Goal: Connect with others: Connect with others

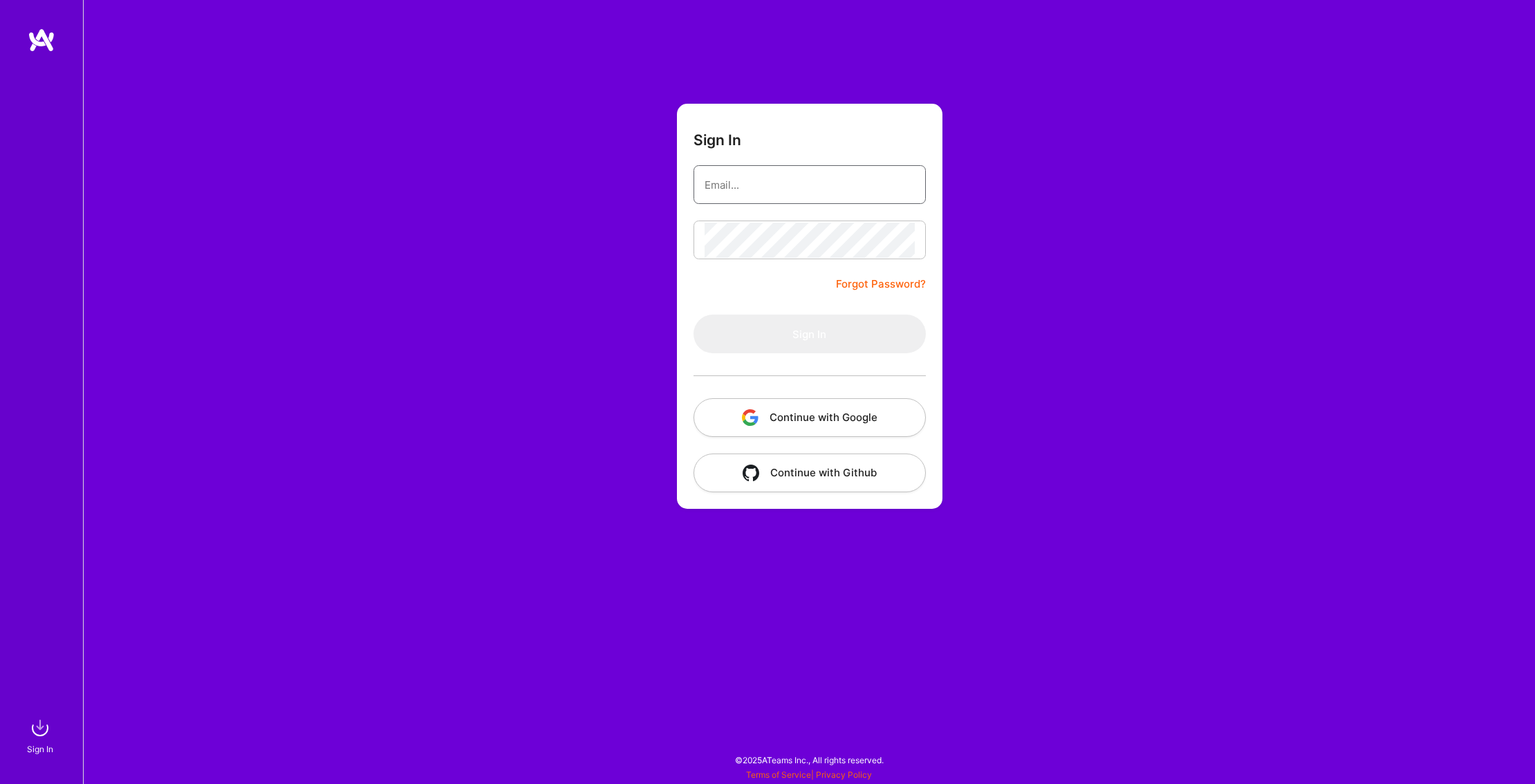
type input "[EMAIL_ADDRESS][DOMAIN_NAME]"
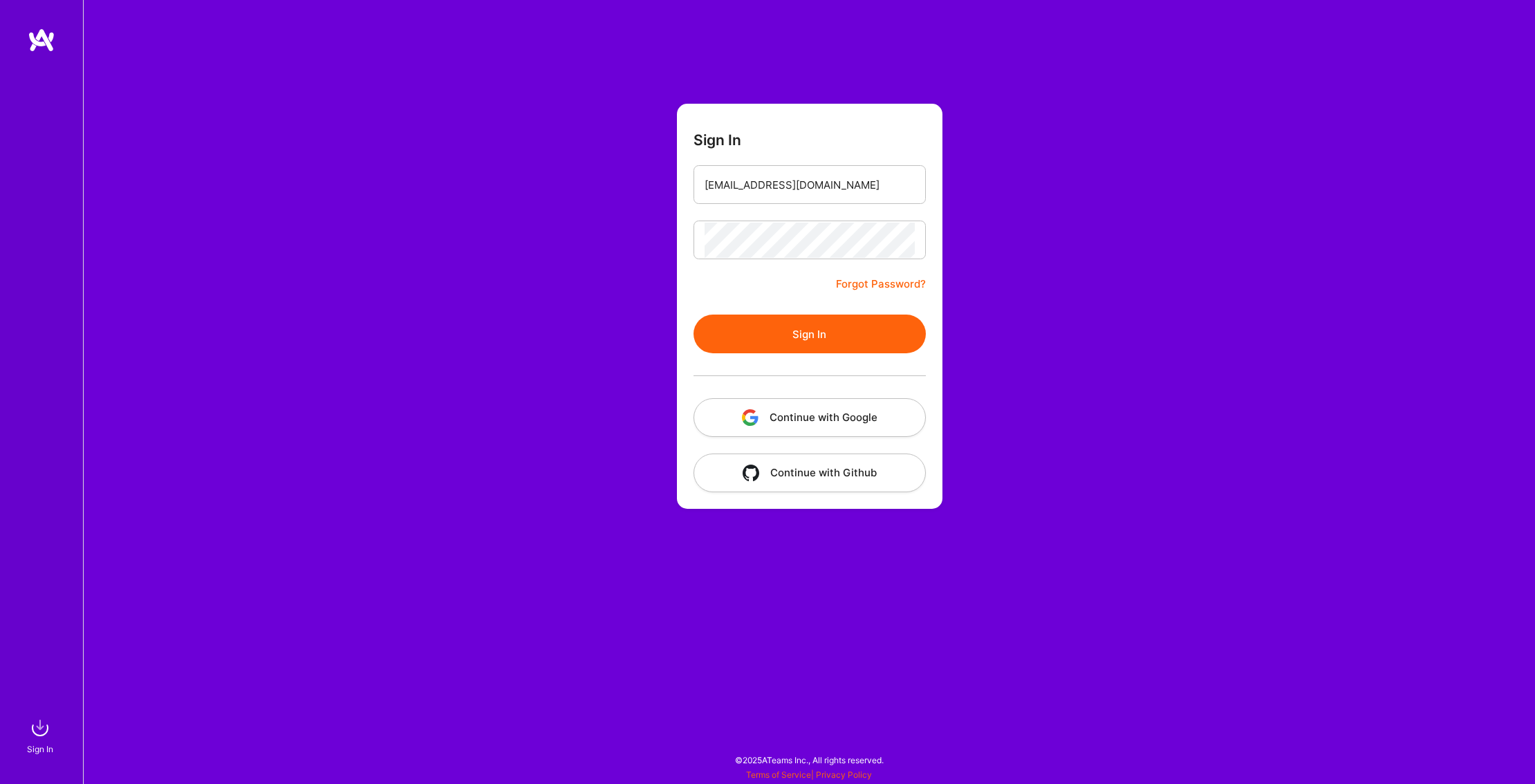
click at [825, 333] on button "Sign In" at bounding box center [810, 334] width 232 height 39
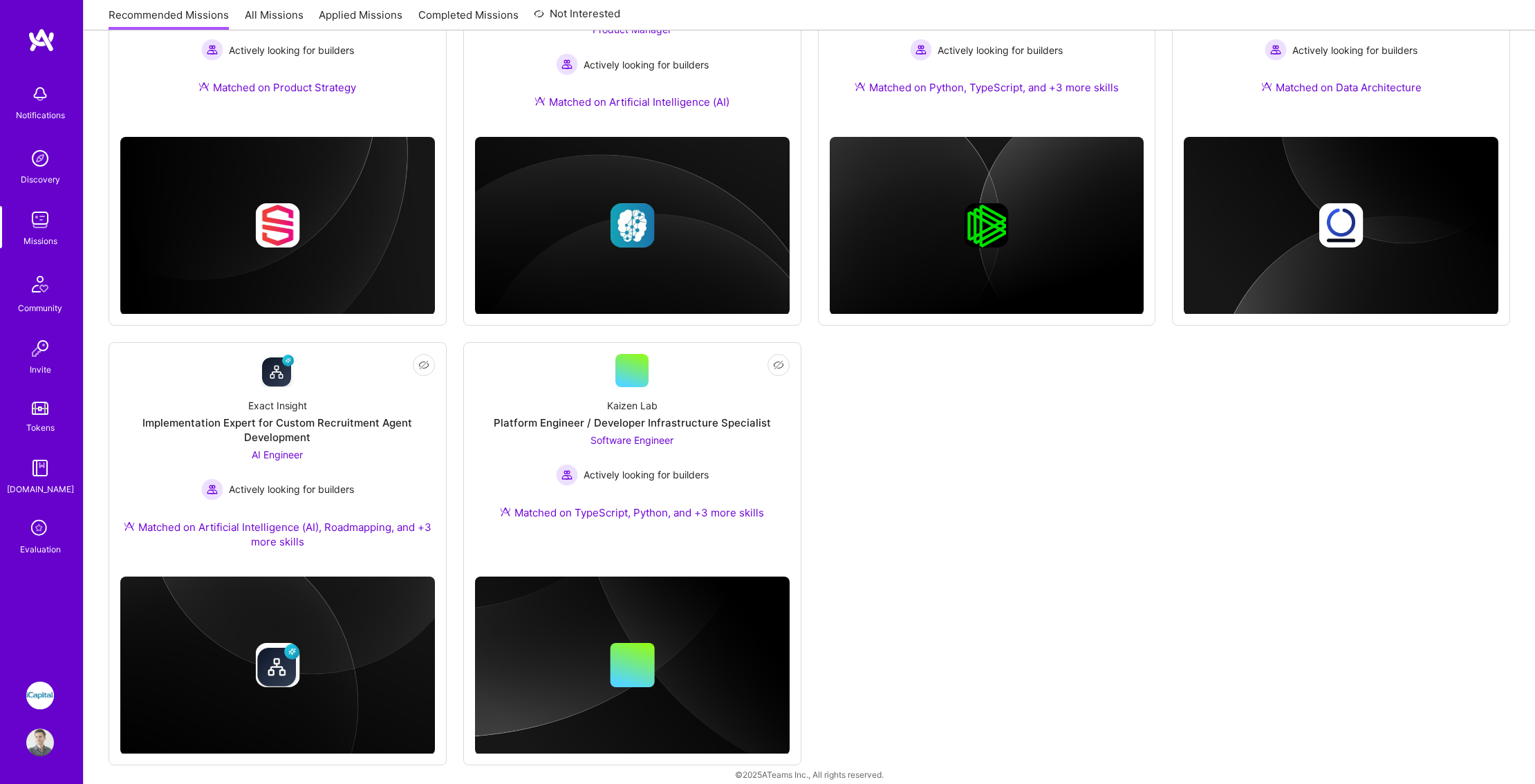
scroll to position [756, 0]
click at [321, 460] on div "AI Engineer Actively looking for builders" at bounding box center [277, 475] width 153 height 53
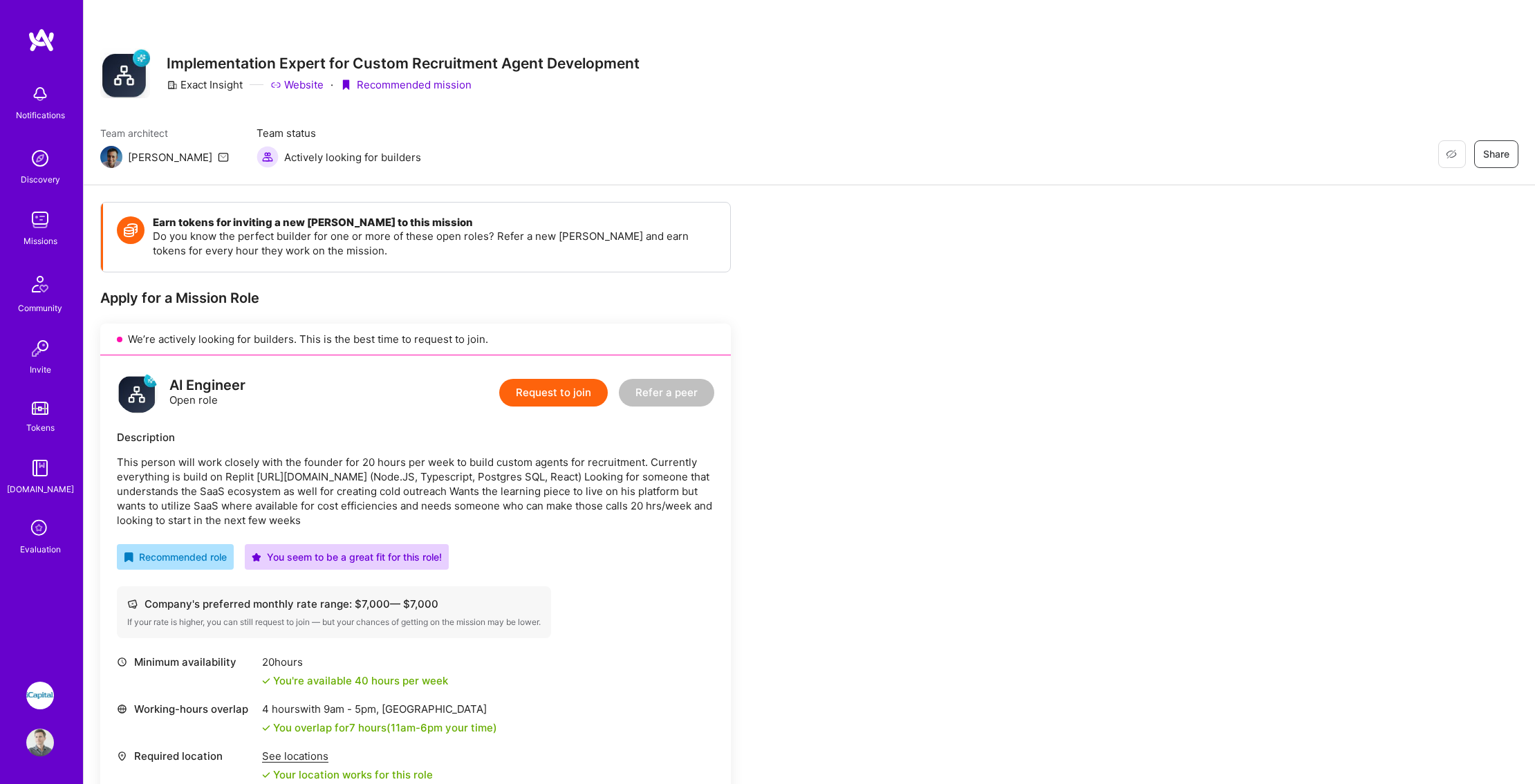
click at [305, 85] on link "Website" at bounding box center [297, 84] width 53 height 14
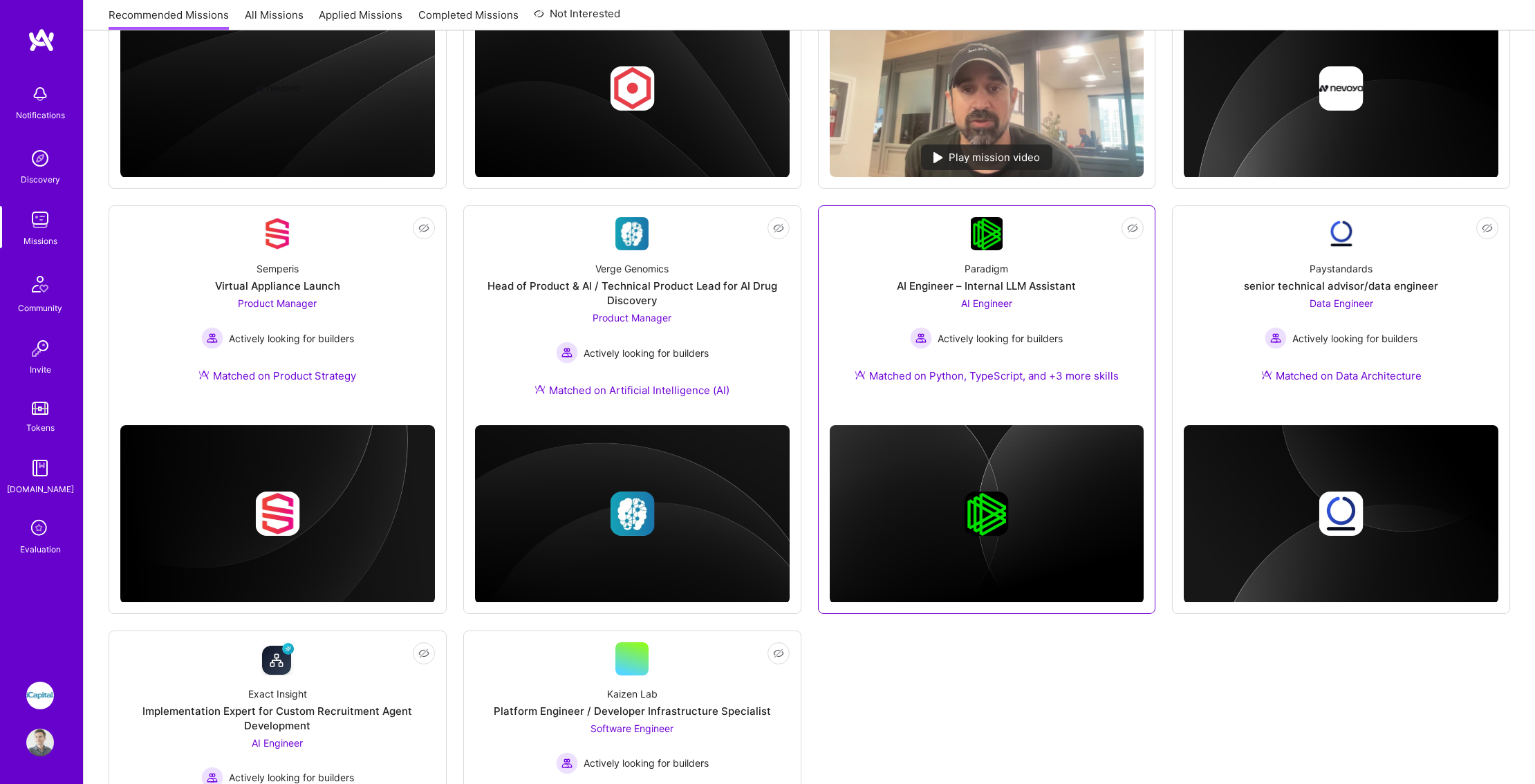
scroll to position [263, 0]
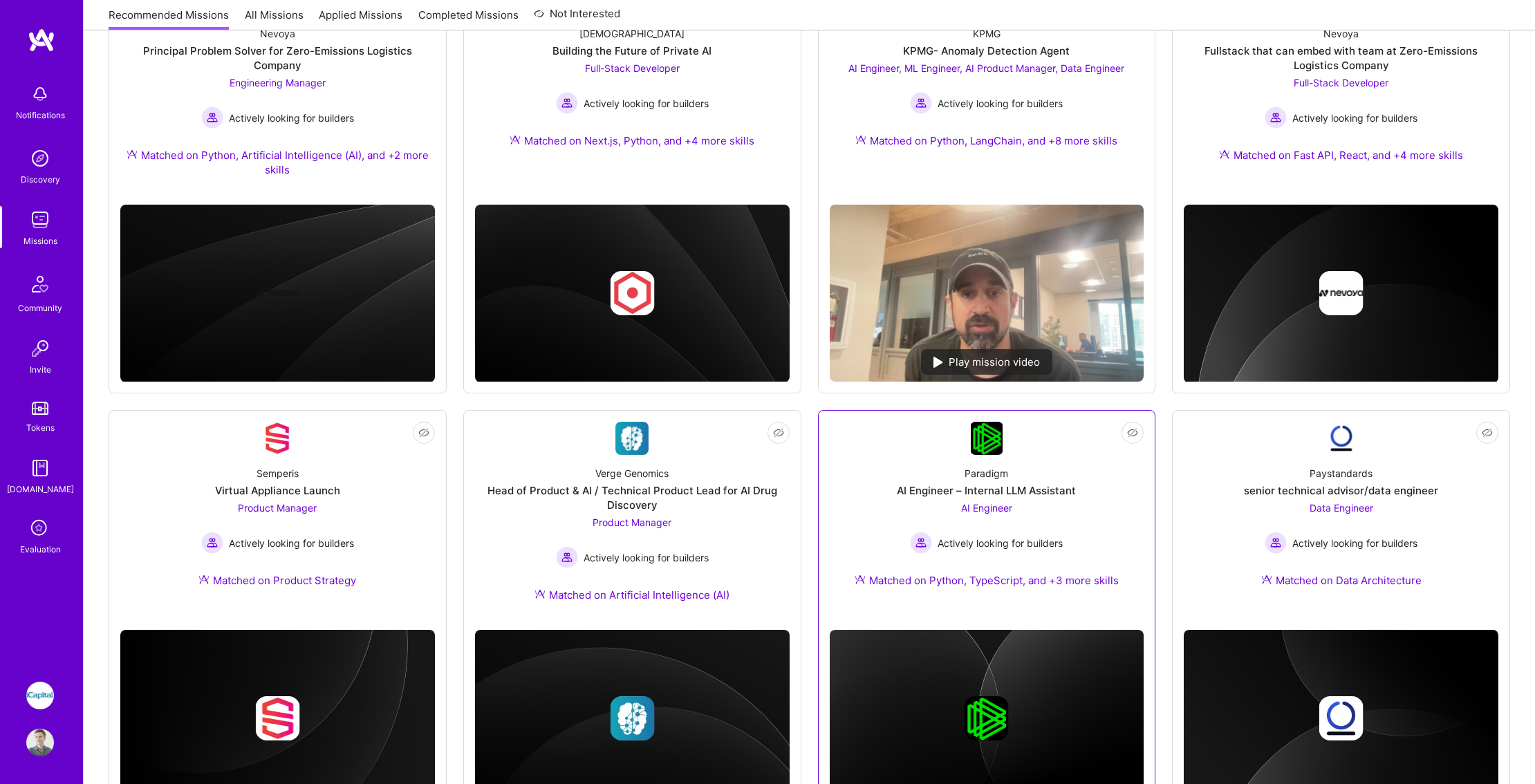
click at [1011, 502] on span "AI Engineer" at bounding box center [987, 508] width 51 height 11
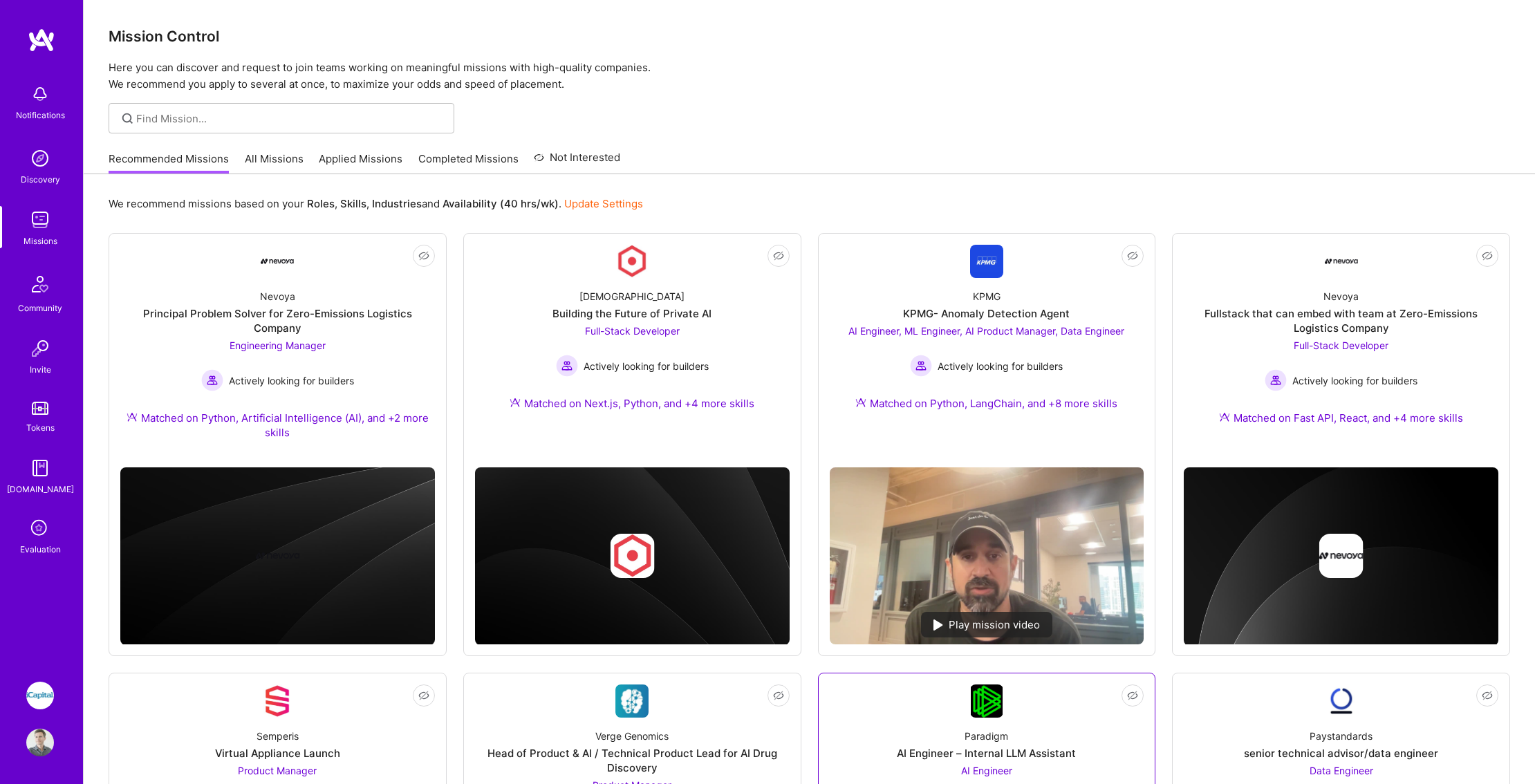
scroll to position [263, 0]
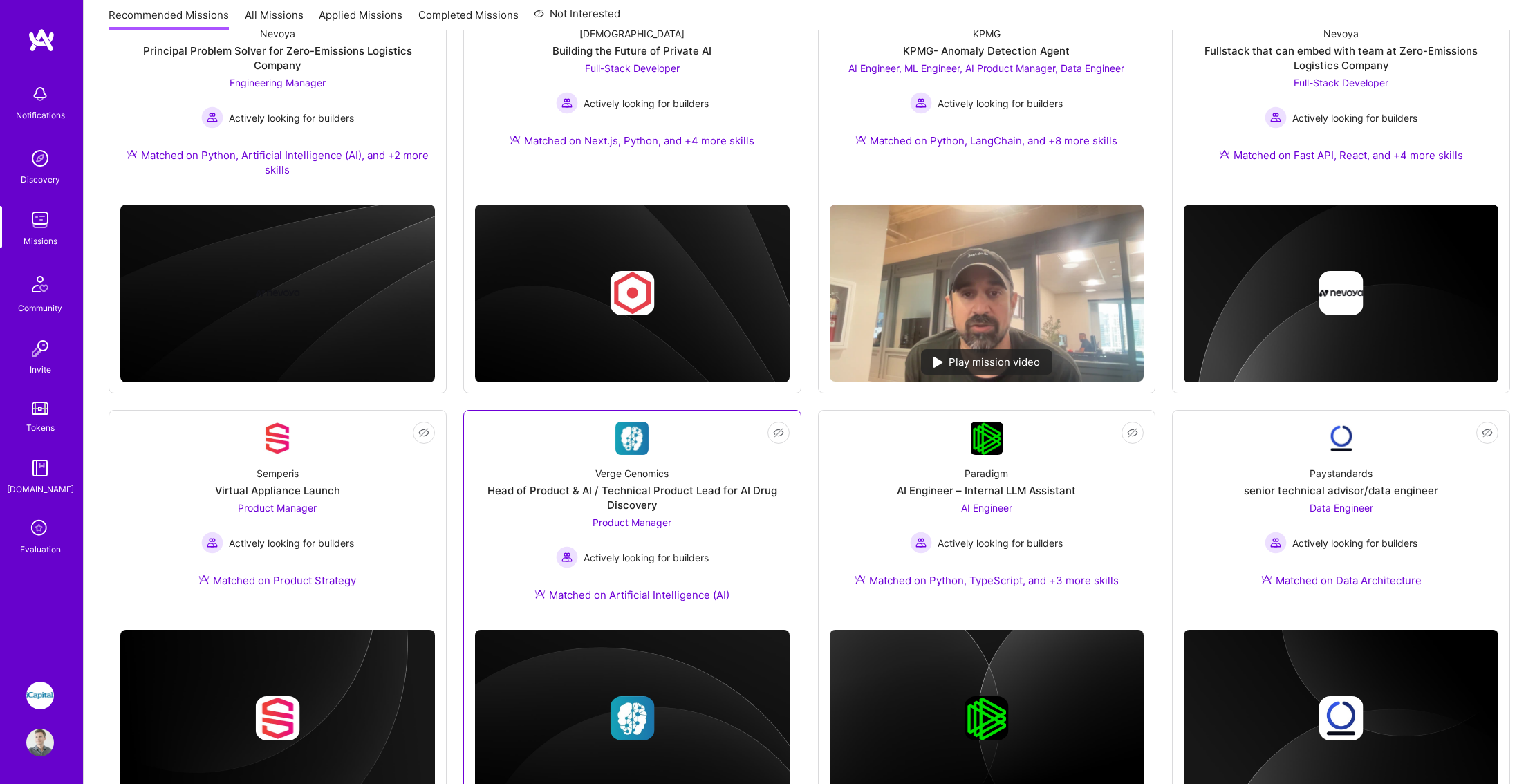
click at [698, 463] on div "Verge Genomics Head of Product & AI / Technical Product Lead for AI Drug Discov…" at bounding box center [632, 537] width 315 height 164
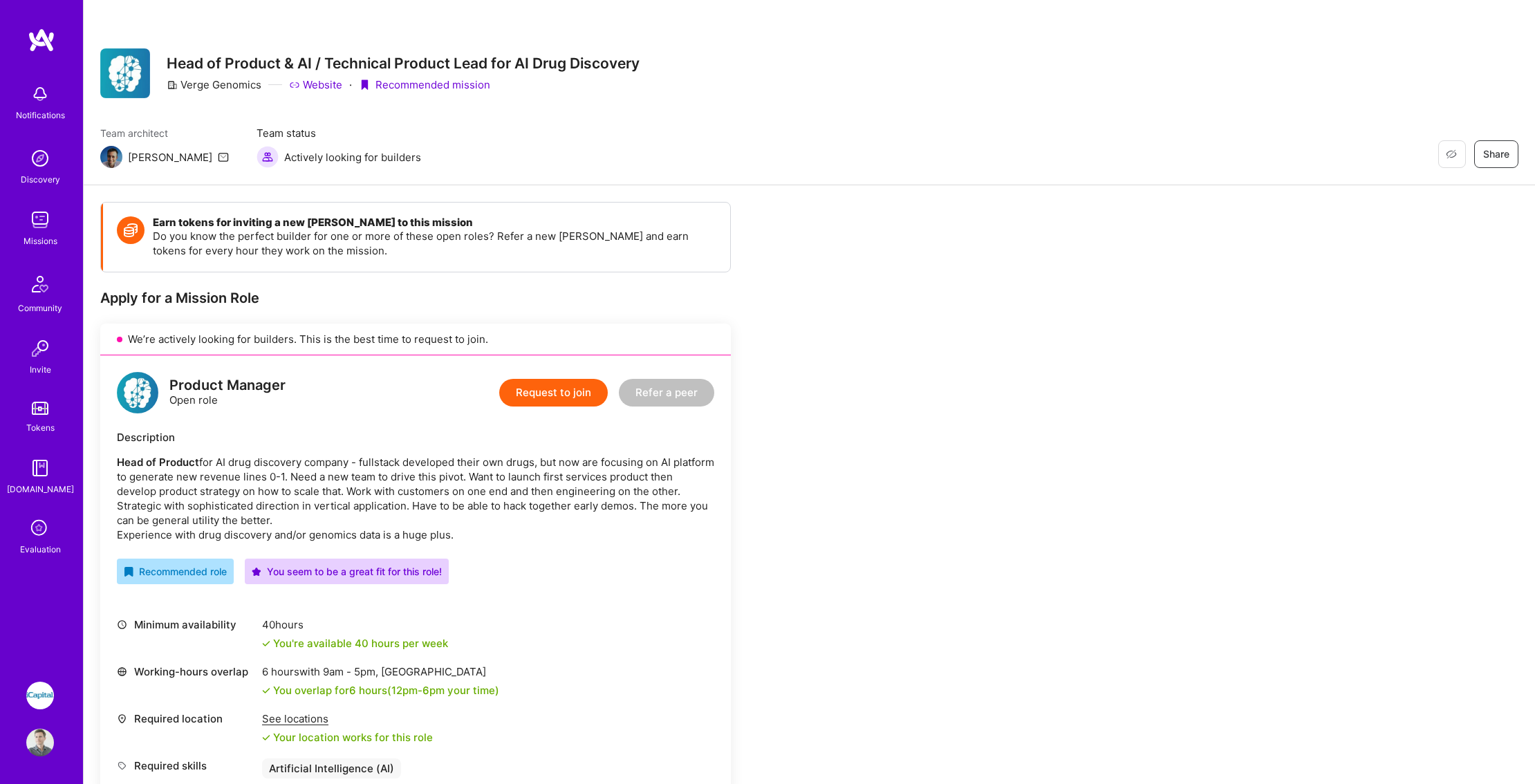
scroll to position [-1, 0]
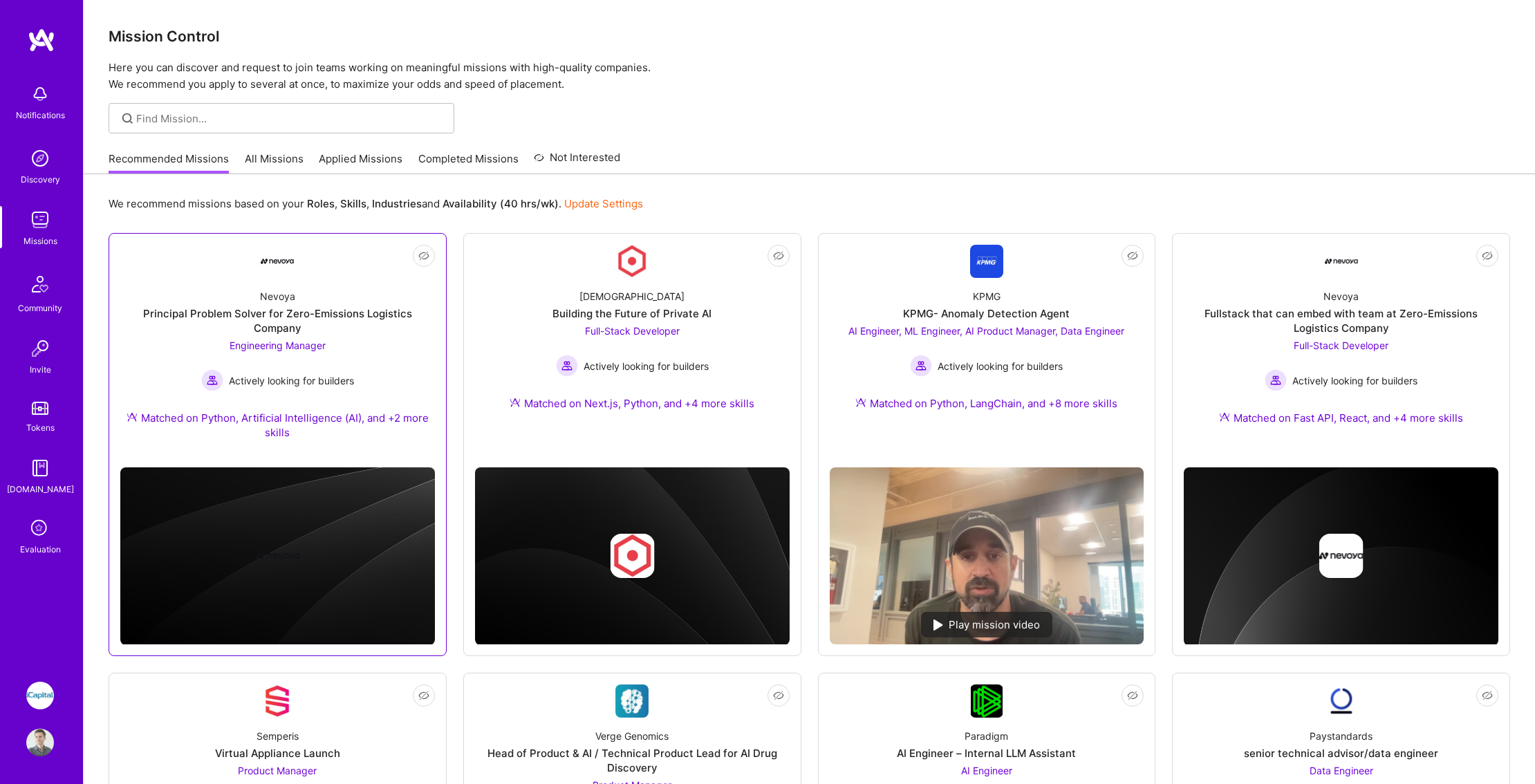
click at [299, 295] on div "Nevoya Principal Problem Solver for Zero-Emissions Logistics Company Engineerin…" at bounding box center [278, 367] width 315 height 178
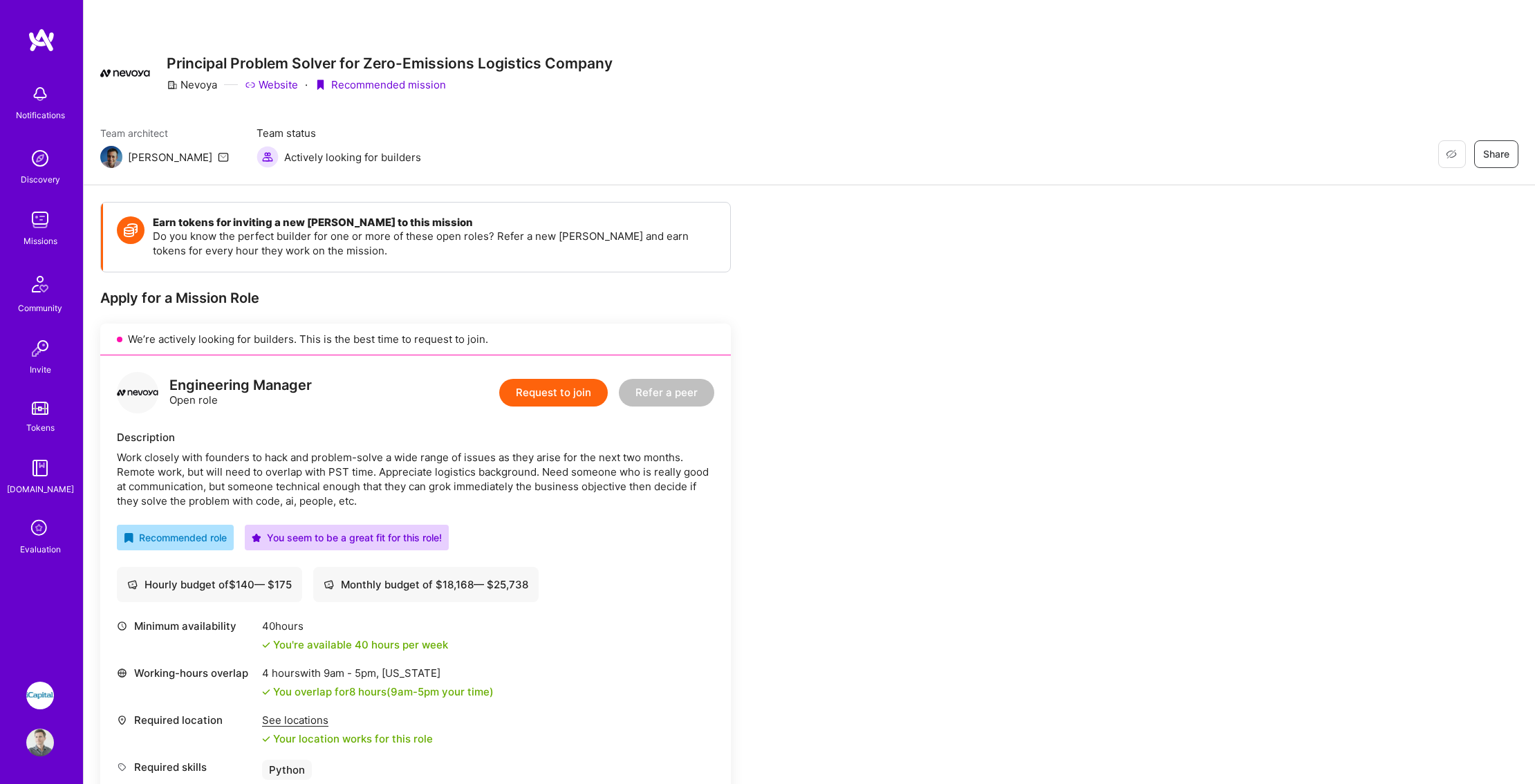
click at [269, 81] on link "Website" at bounding box center [271, 84] width 53 height 14
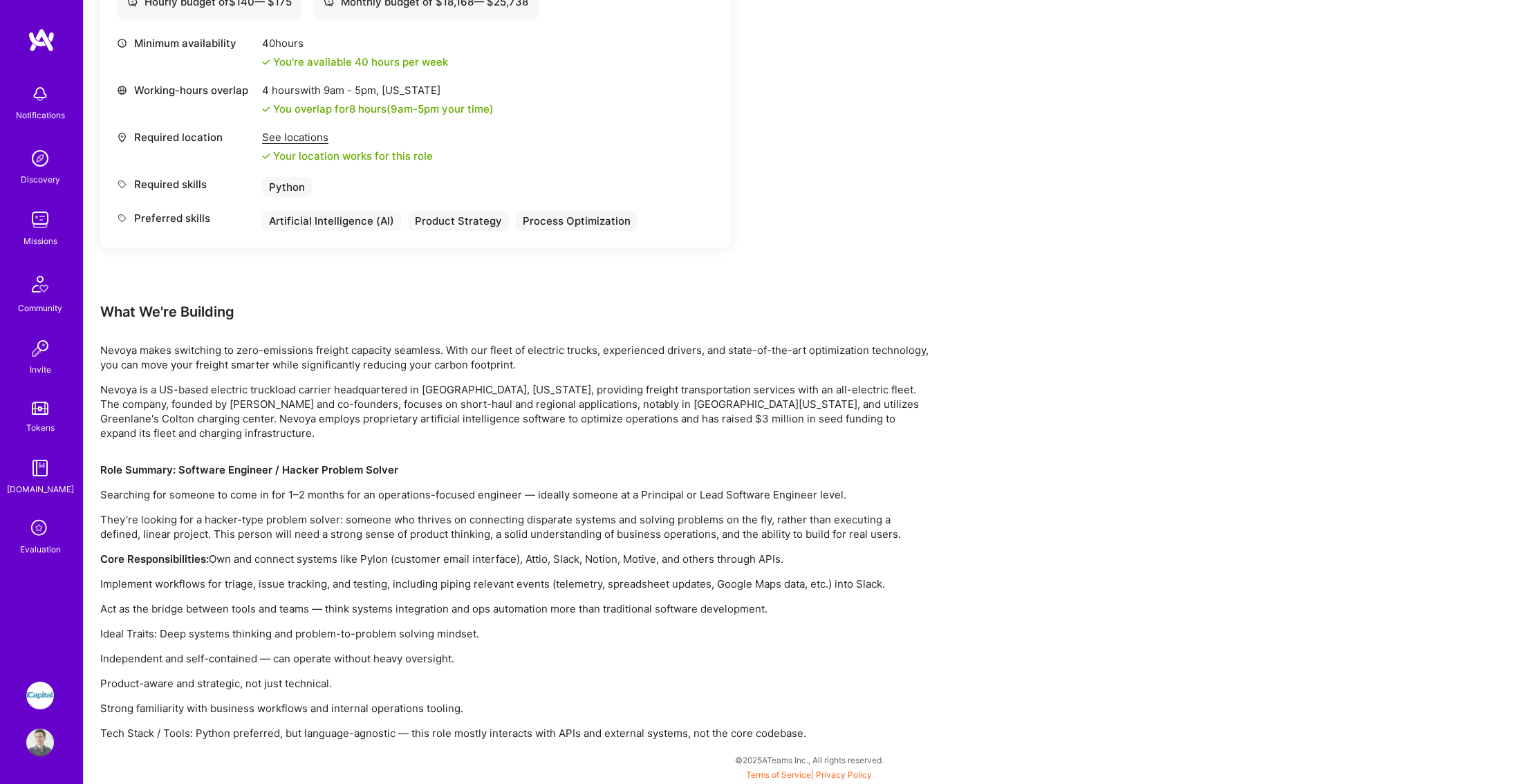
scroll to position [583, 0]
click at [45, 238] on div "Missions" at bounding box center [41, 241] width 34 height 14
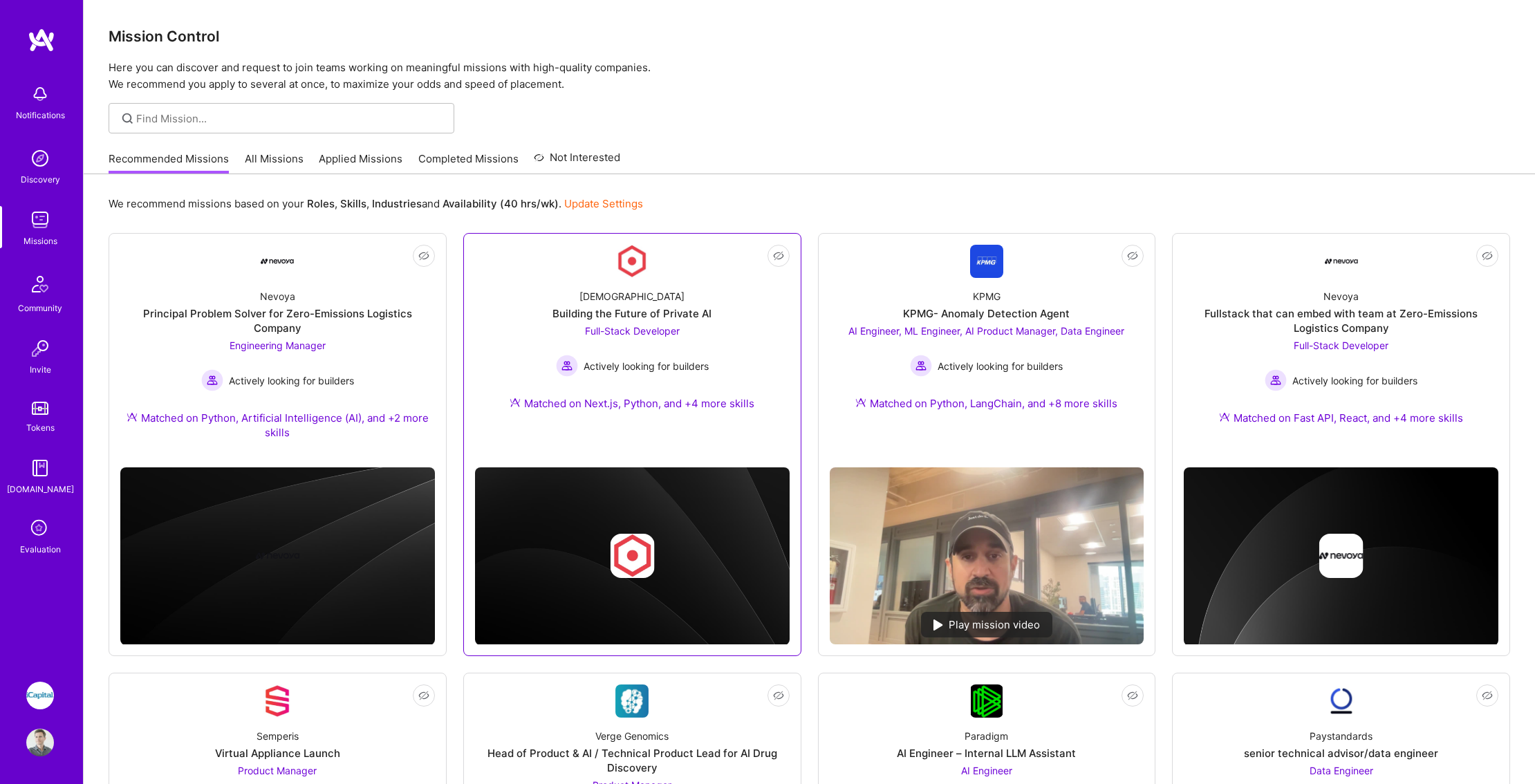
scroll to position [597, 0]
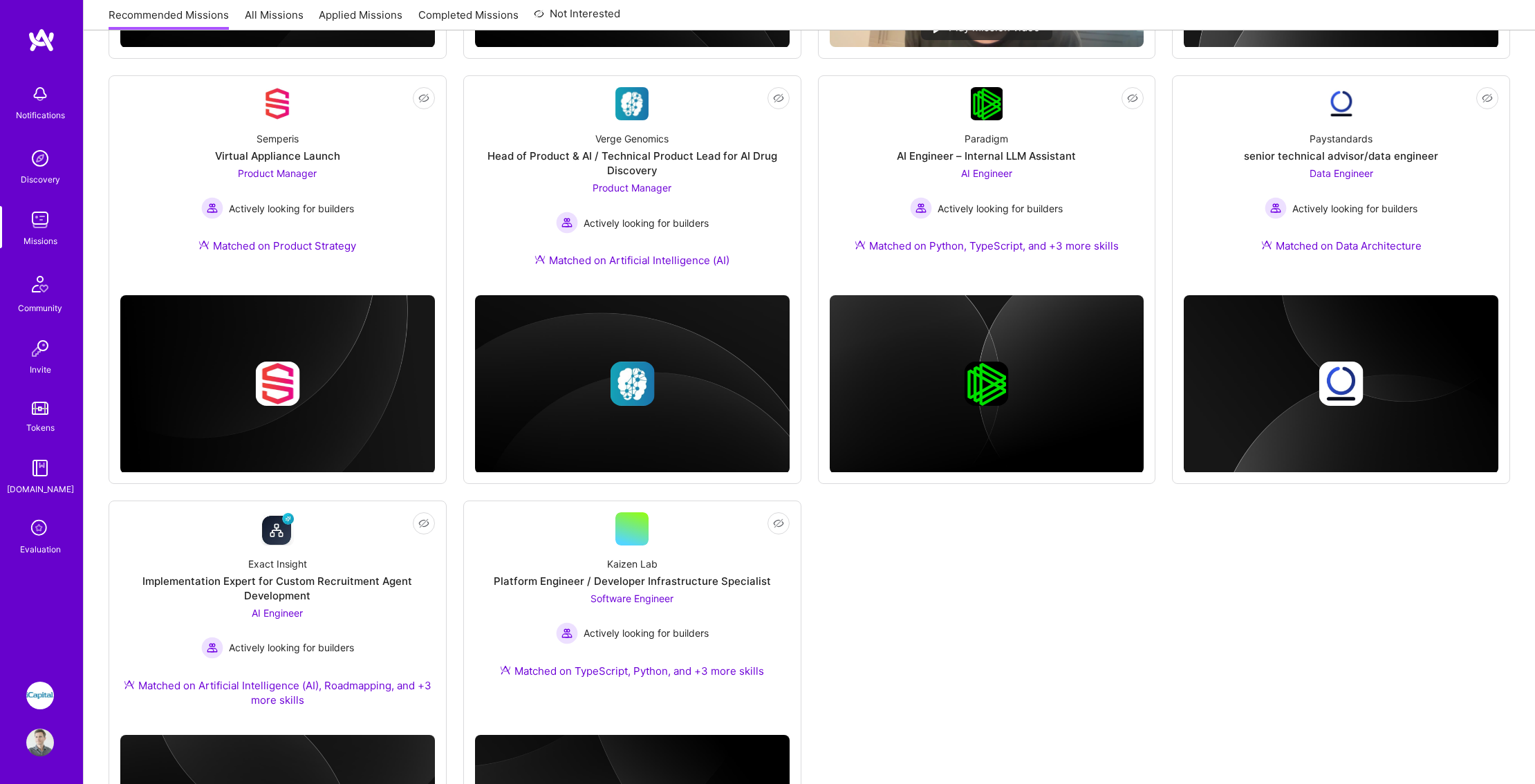
click at [41, 219] on img at bounding box center [40, 219] width 27 height 27
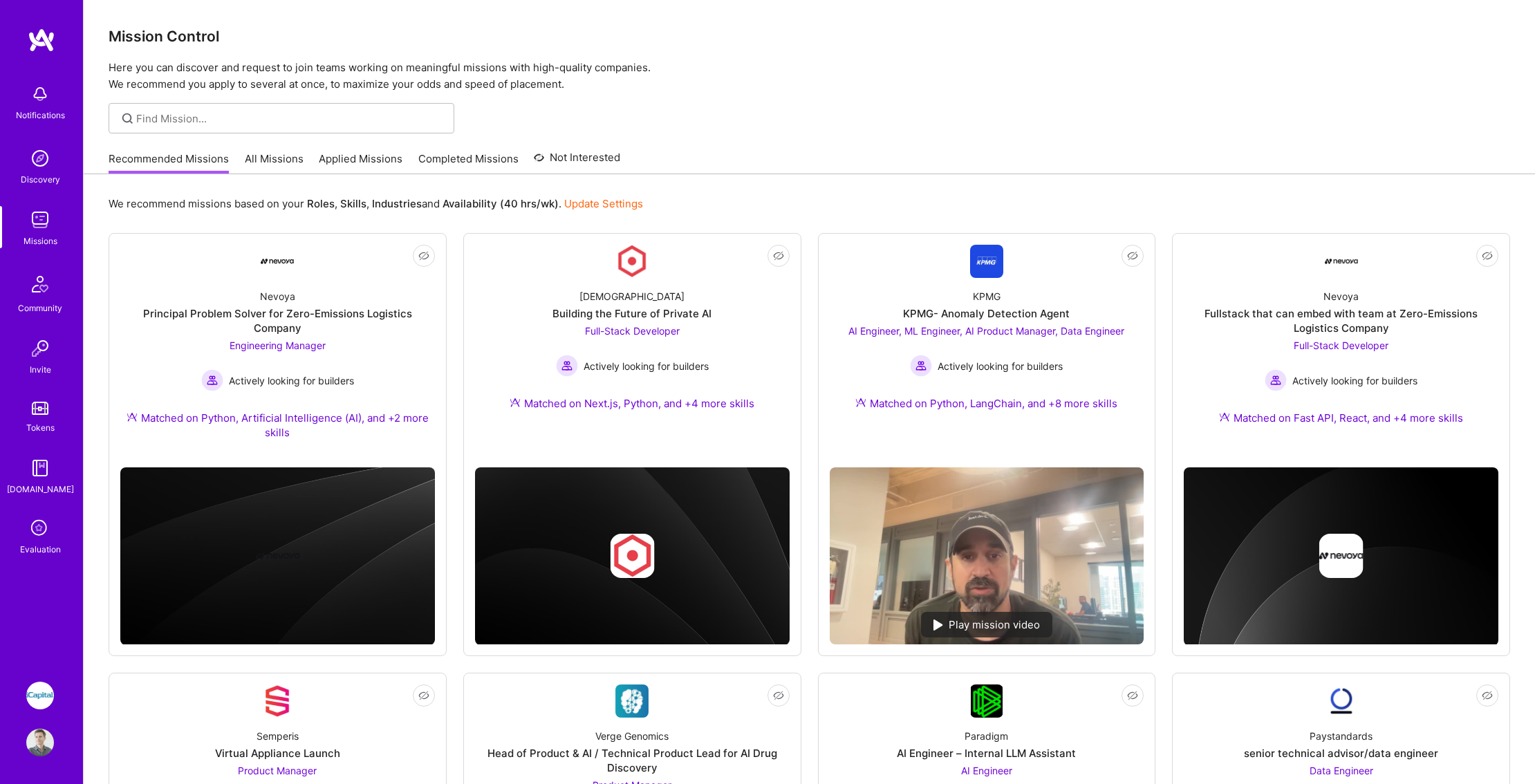
click at [40, 169] on img at bounding box center [40, 157] width 27 height 27
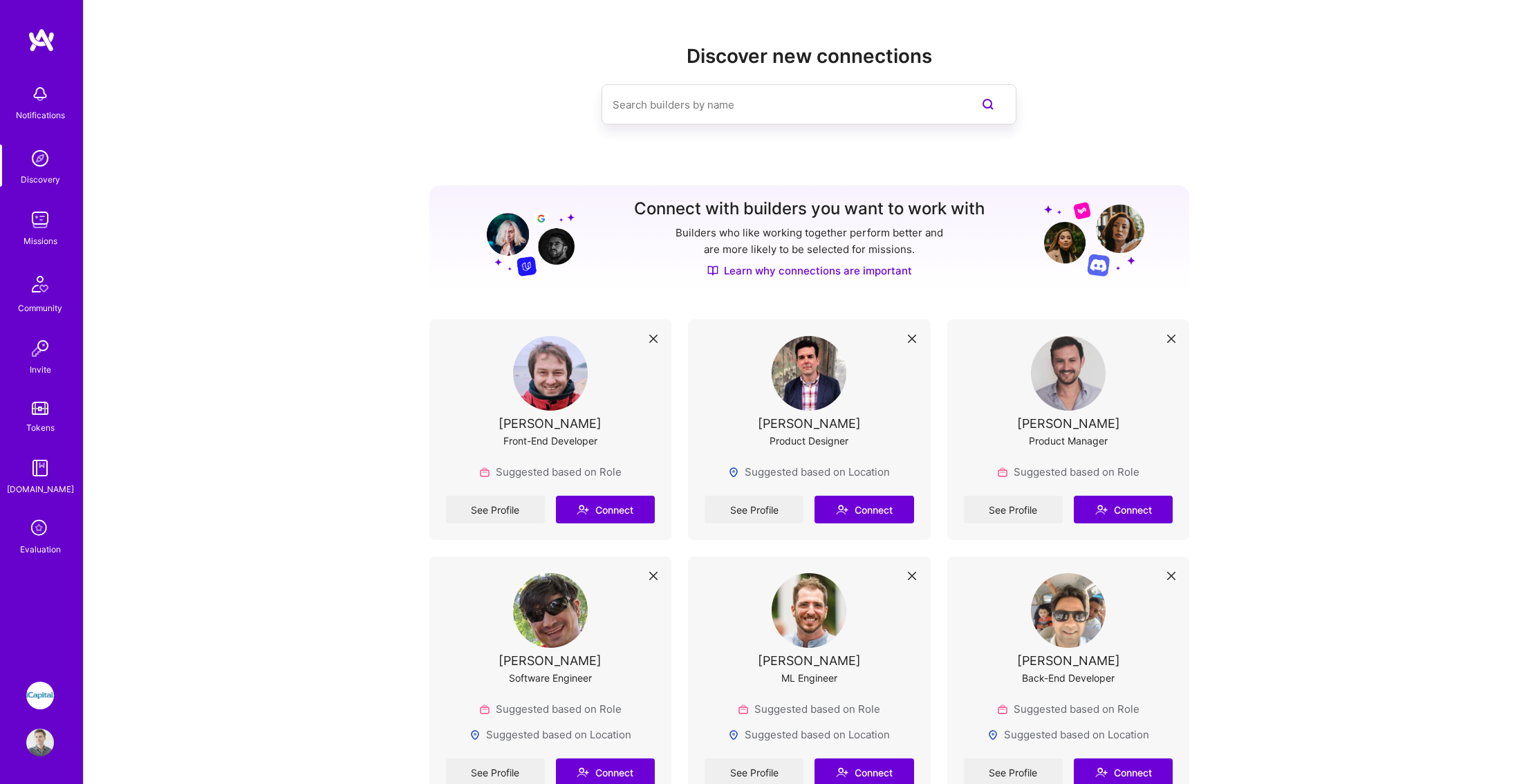
click at [41, 735] on img at bounding box center [40, 742] width 27 height 27
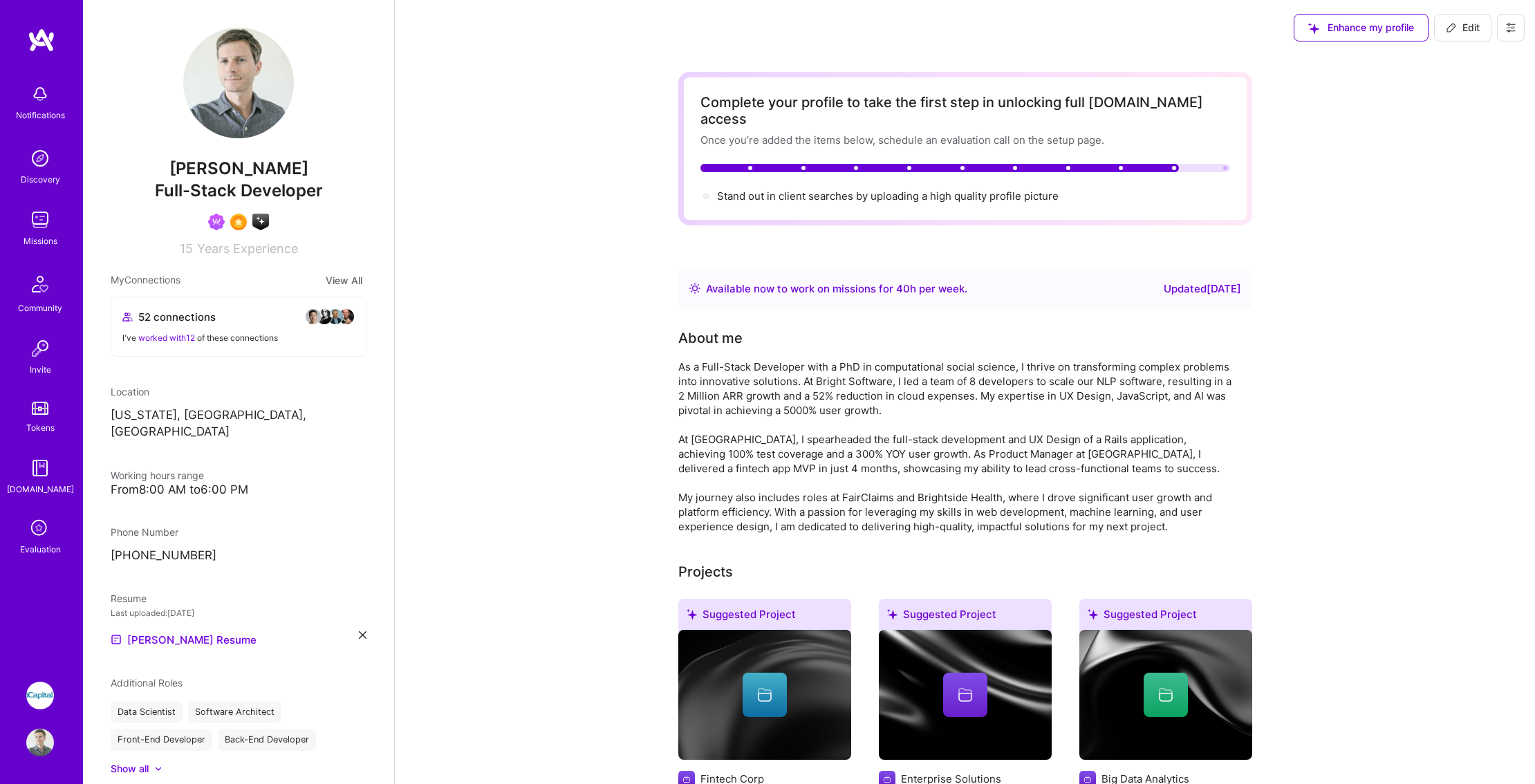
click at [168, 340] on span "worked with 12" at bounding box center [167, 337] width 57 height 10
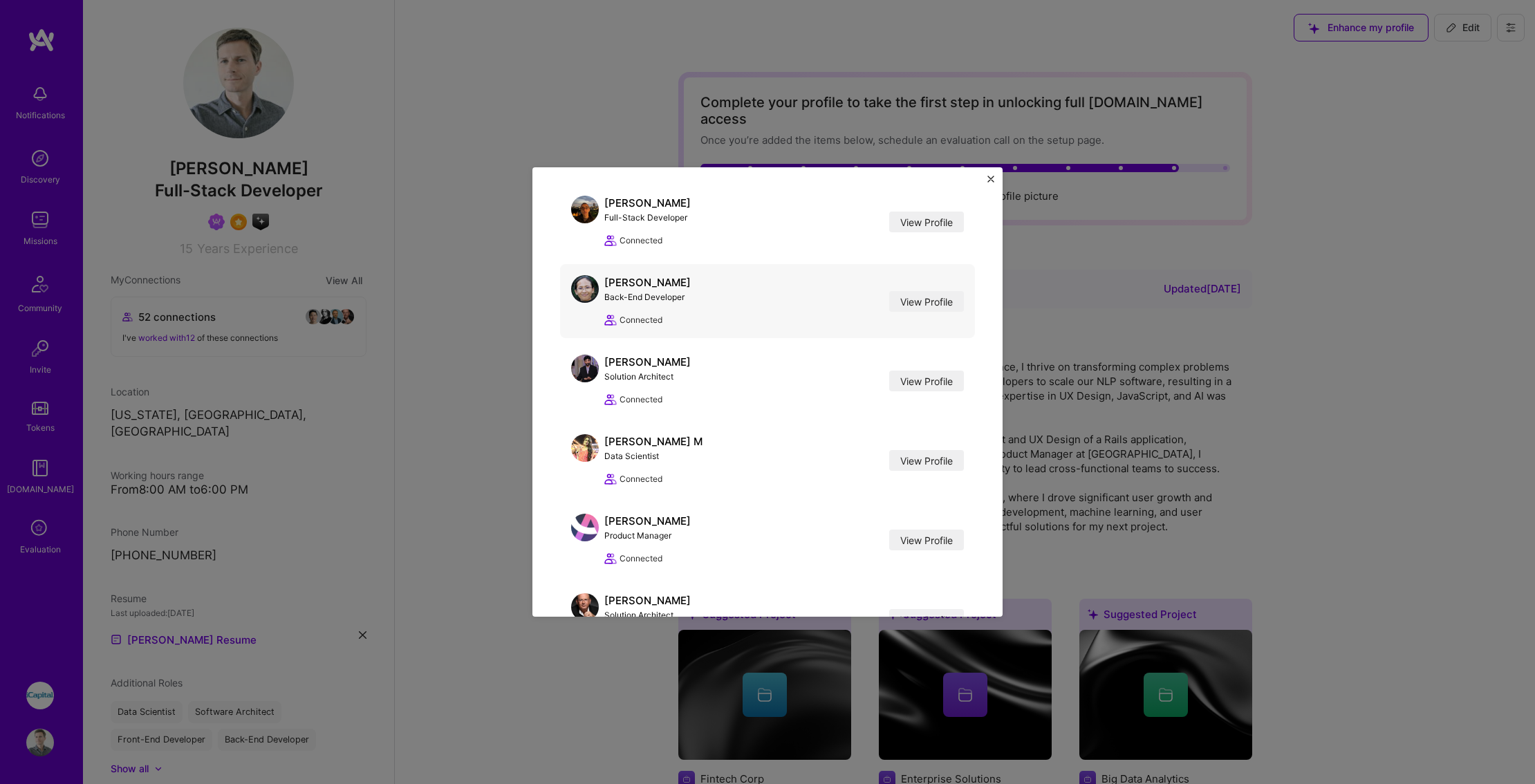
scroll to position [1266, 0]
drag, startPoint x: 688, startPoint y: 278, endPoint x: 609, endPoint y: 275, distance: 79.1
click at [609, 275] on div "[PERSON_NAME] Back-End Developer View Profile Connected View Profile" at bounding box center [768, 298] width 415 height 74
copy div "[PERSON_NAME]"
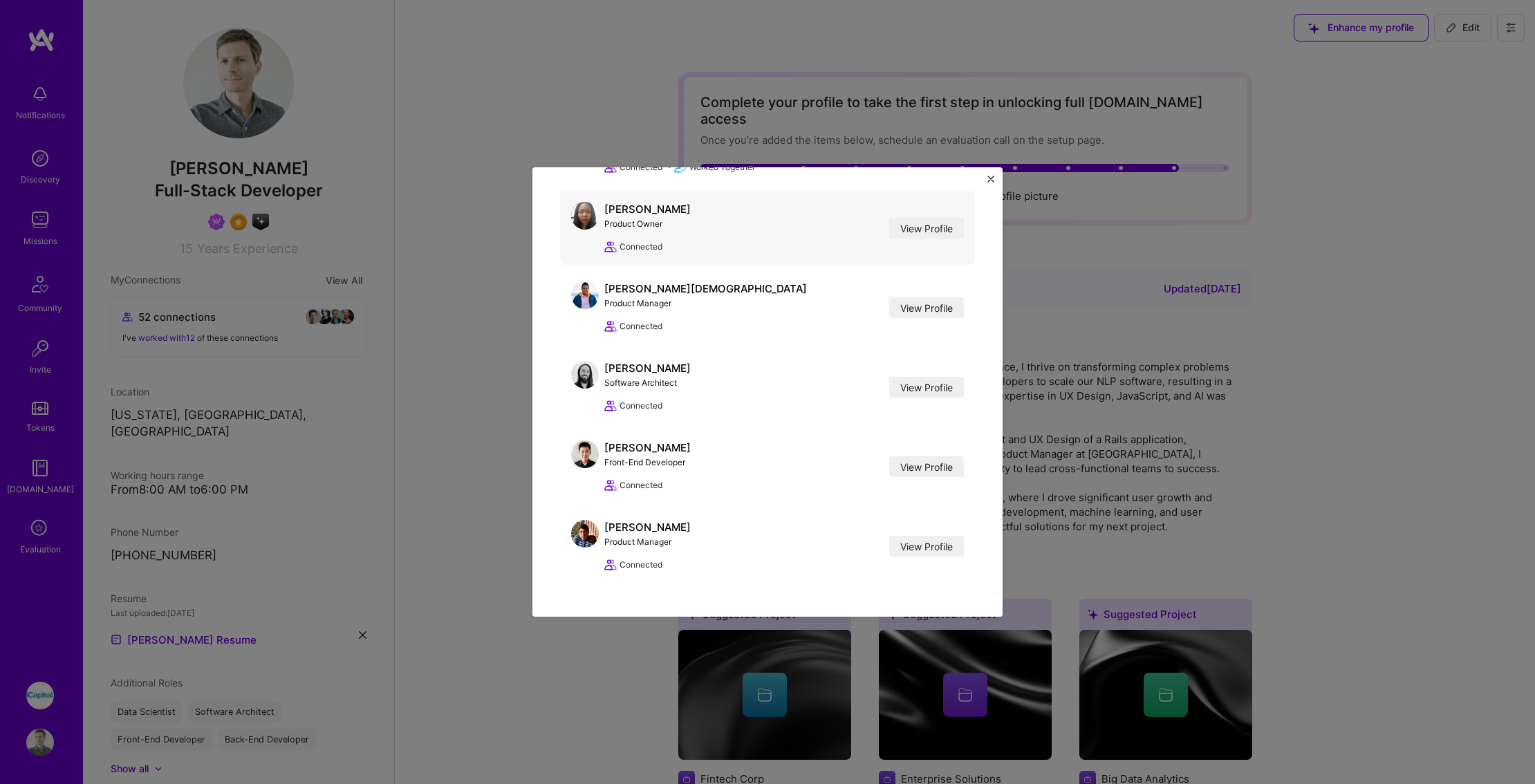
scroll to position [2608, 0]
click at [990, 177] on img "Close" at bounding box center [991, 178] width 7 height 7
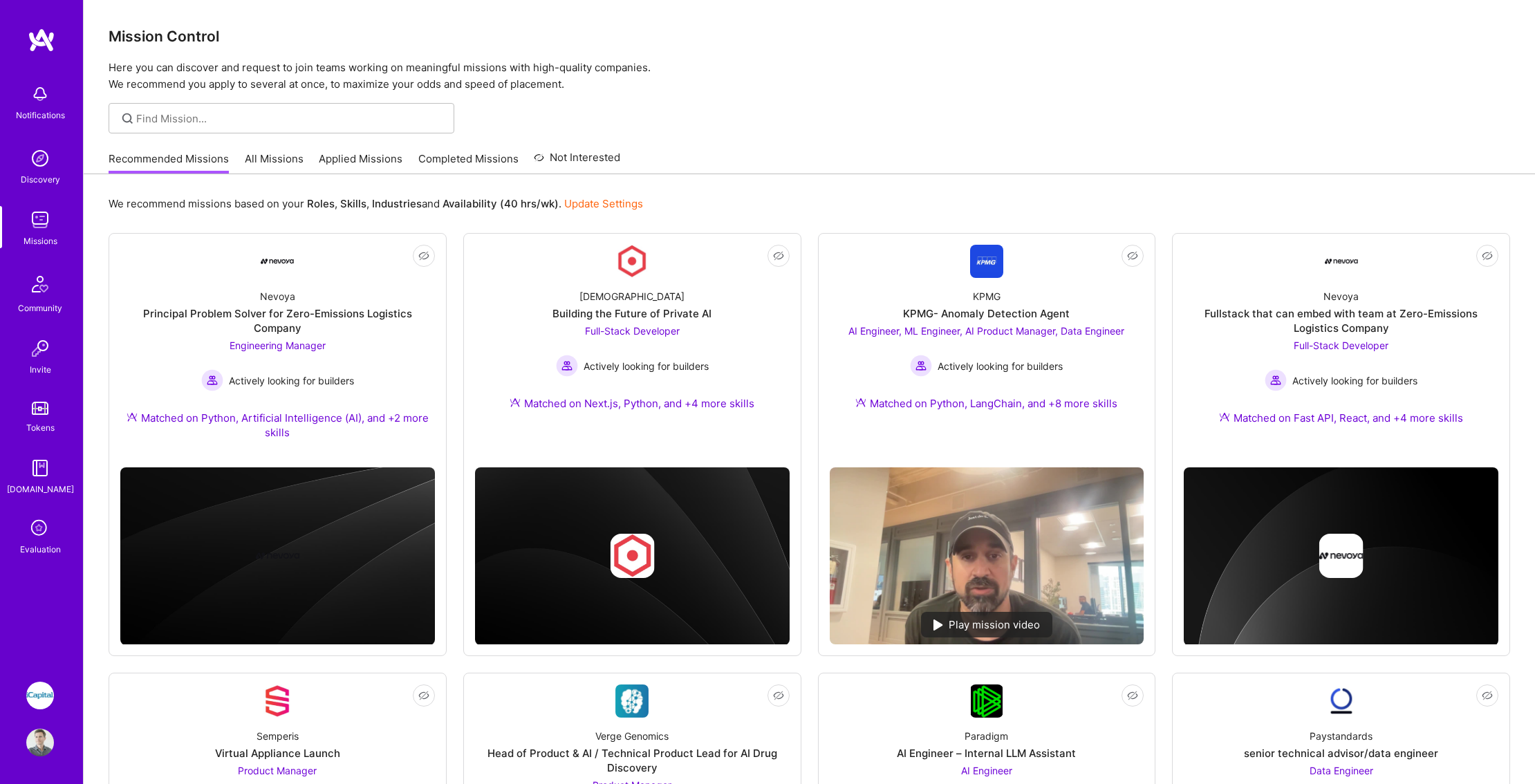
click at [50, 166] on img at bounding box center [40, 157] width 27 height 27
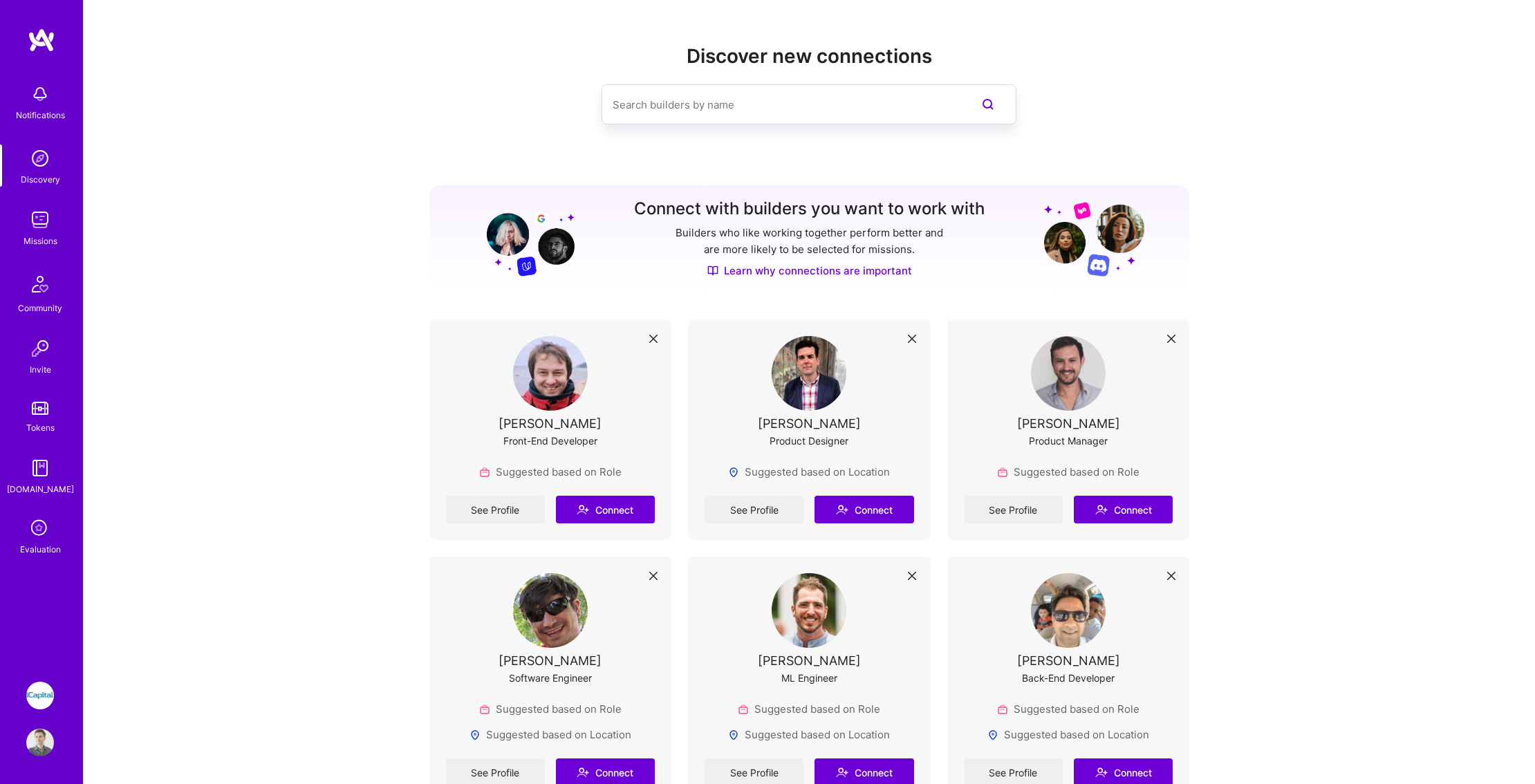
click at [32, 743] on img at bounding box center [40, 742] width 27 height 27
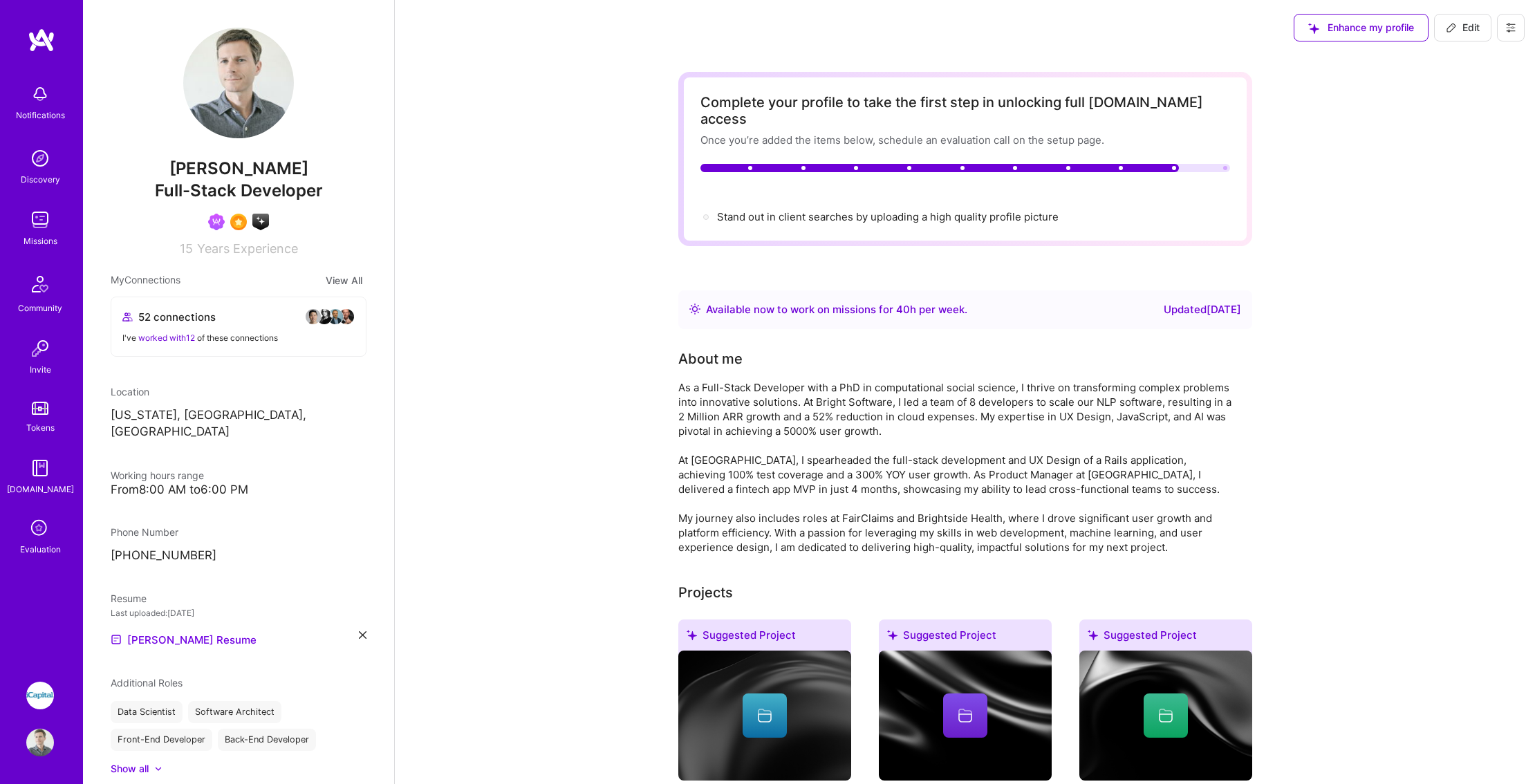
click at [254, 308] on div "52 connections I've worked with 12 of these connections" at bounding box center [238, 327] width 254 height 59
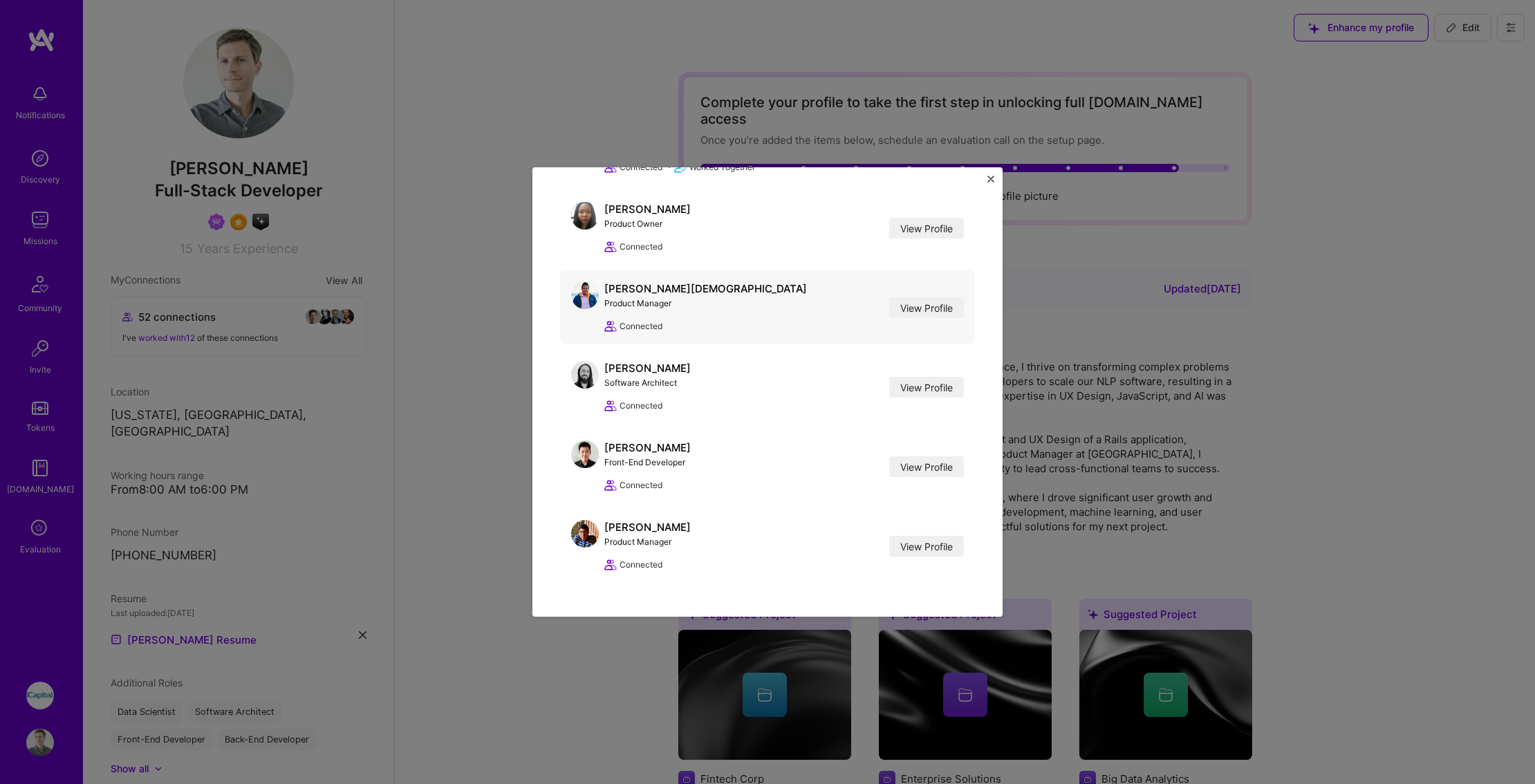
scroll to position [2608, 0]
click at [991, 178] on img "Close" at bounding box center [991, 178] width 7 height 7
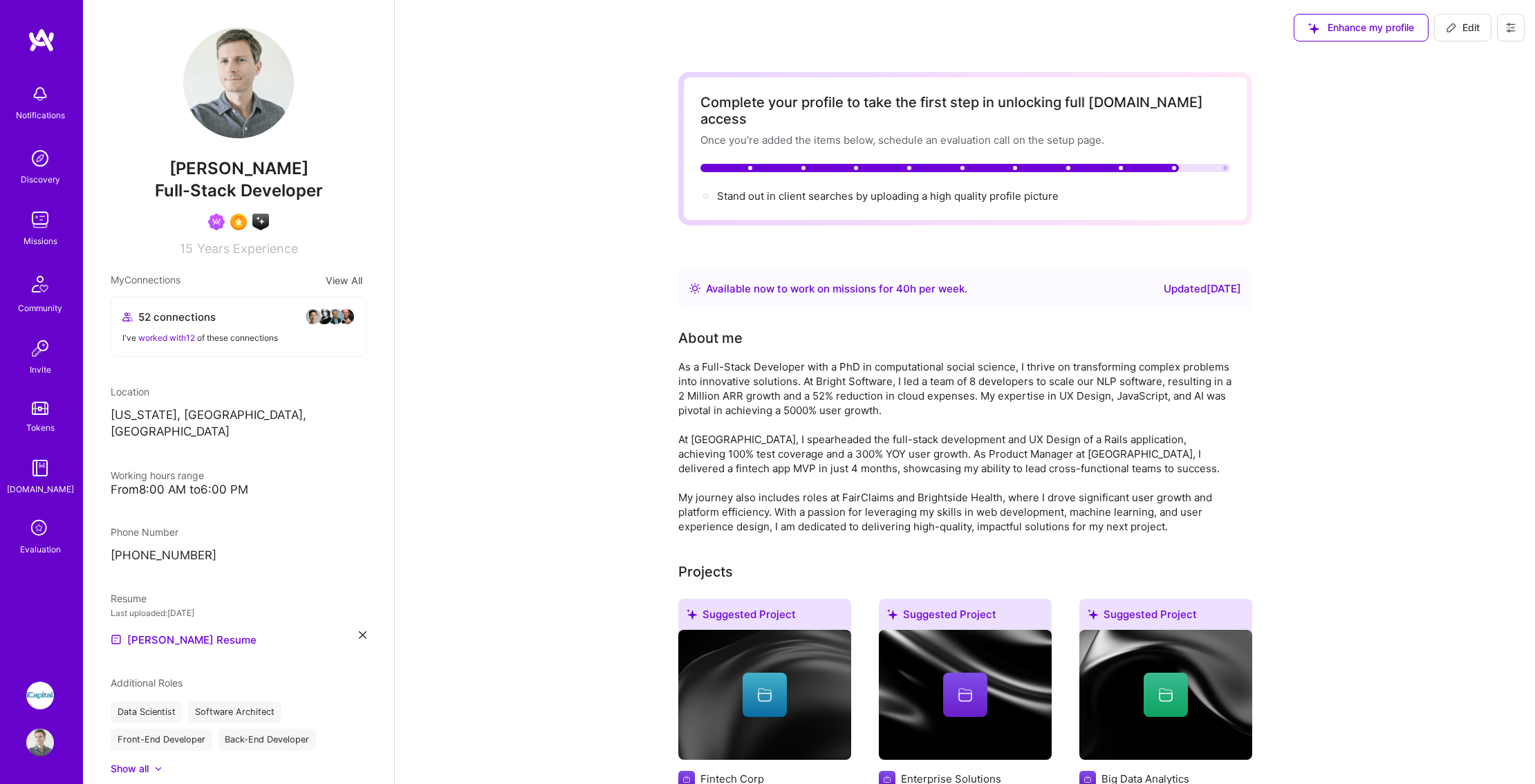
click at [45, 157] on img at bounding box center [40, 157] width 27 height 27
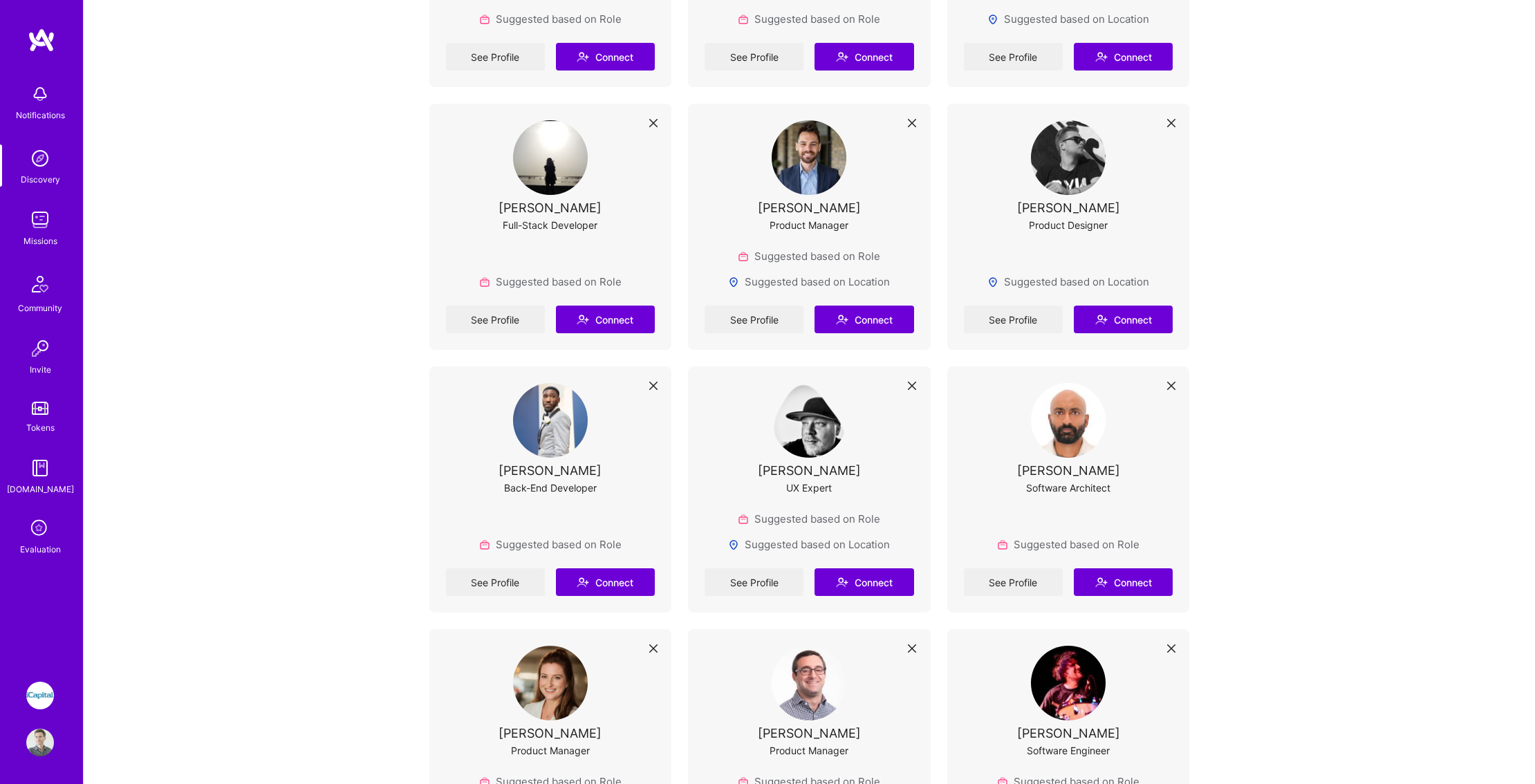
scroll to position [1078, 0]
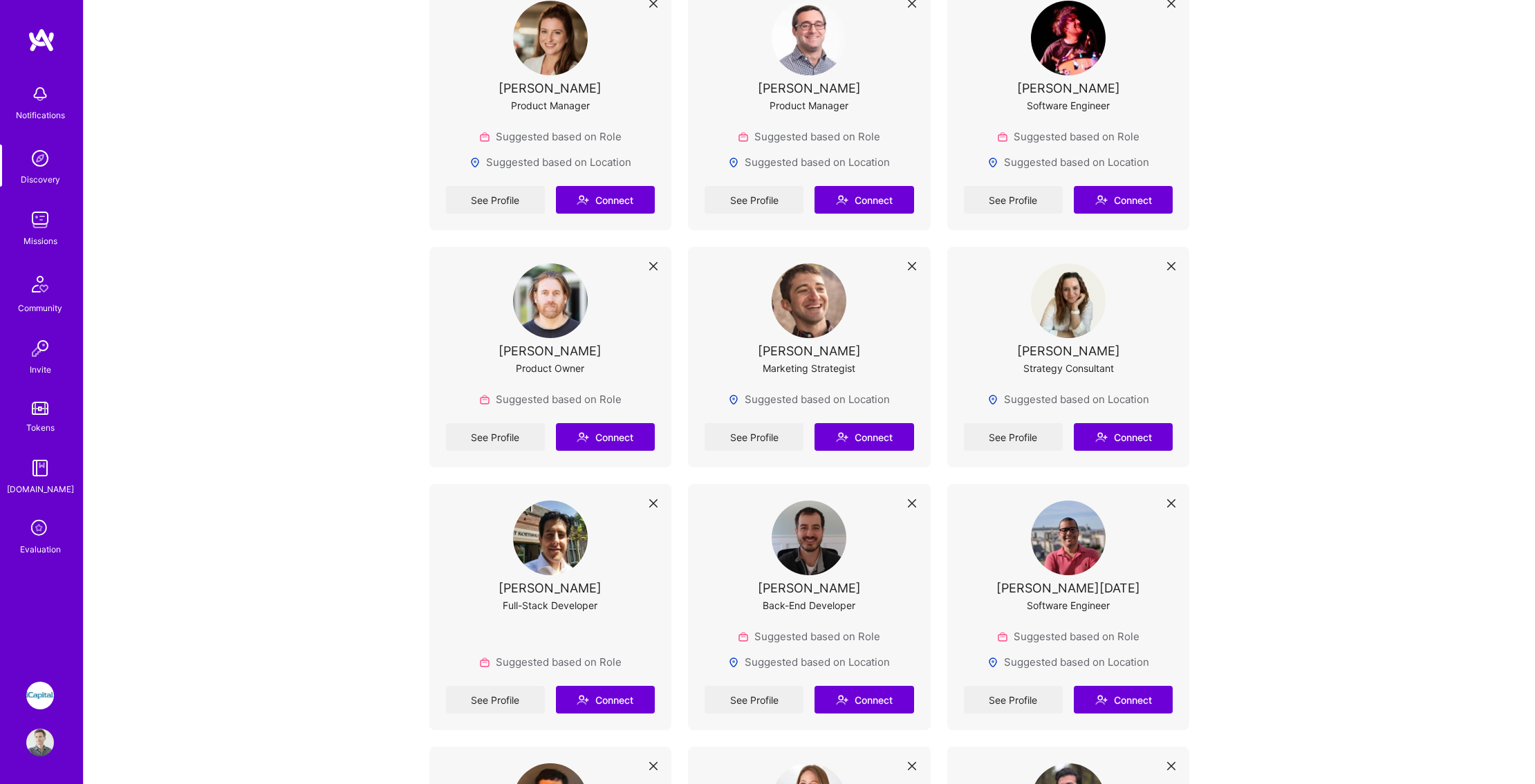
scroll to position [1688, 0]
